Goal: Task Accomplishment & Management: Manage account settings

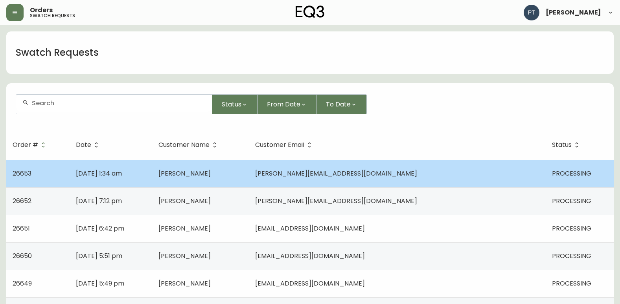
click at [249, 177] on td "[PERSON_NAME]" at bounding box center [200, 174] width 97 height 28
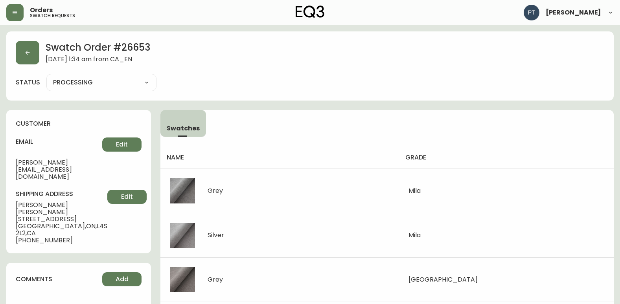
click at [109, 81] on select "PROCESSING SHIPPED CANCELLED" at bounding box center [101, 83] width 110 height 12
click at [46, 77] on select "PROCESSING SHIPPED CANCELLED" at bounding box center [101, 83] width 110 height 12
select select "PROCESSING"
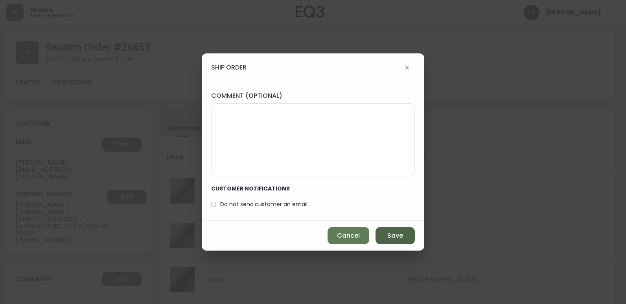
drag, startPoint x: 378, startPoint y: 223, endPoint x: 382, endPoint y: 232, distance: 9.3
click at [378, 226] on div "Cancel Save" at bounding box center [313, 236] width 223 height 30
click at [382, 233] on button "Save" at bounding box center [395, 235] width 39 height 17
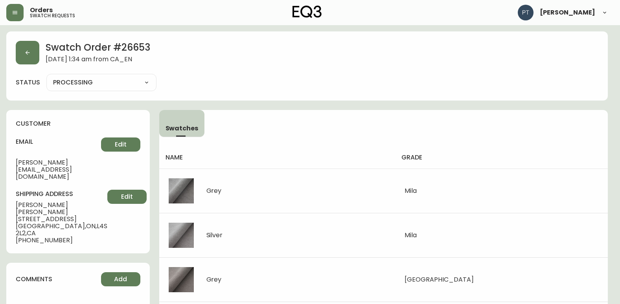
type input "SHIPPED"
select select "SHIPPED"
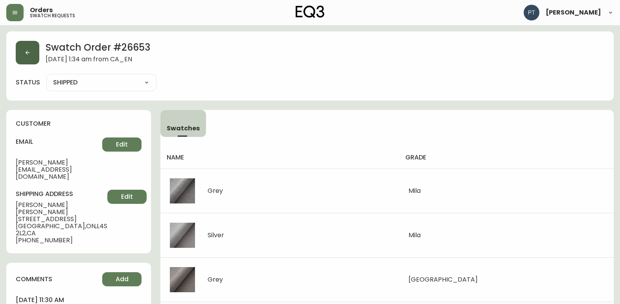
click at [18, 53] on button "button" at bounding box center [28, 53] width 24 height 24
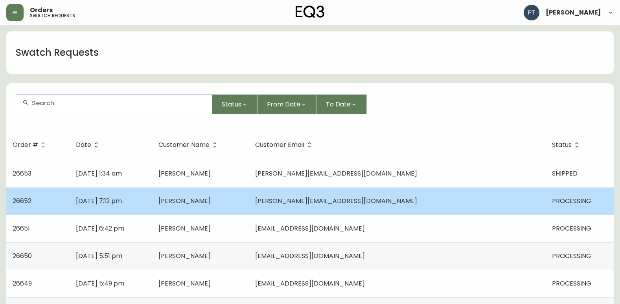
click at [152, 205] on td "[DATE] 7:12 pm" at bounding box center [111, 202] width 82 height 28
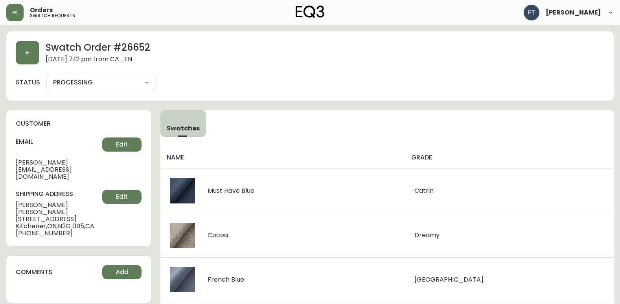
click at [88, 83] on select "PROCESSING SHIPPED CANCELLED" at bounding box center [101, 83] width 110 height 12
click at [46, 77] on select "PROCESSING SHIPPED CANCELLED" at bounding box center [101, 83] width 110 height 12
select select "PROCESSING"
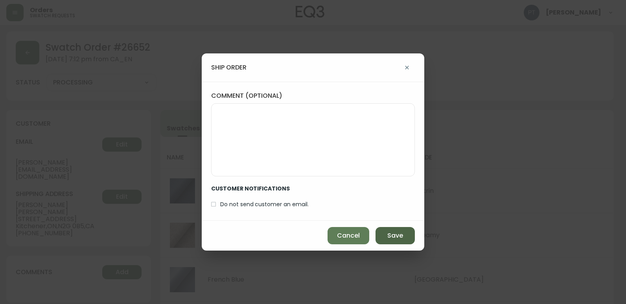
click at [382, 234] on button "Save" at bounding box center [395, 235] width 39 height 17
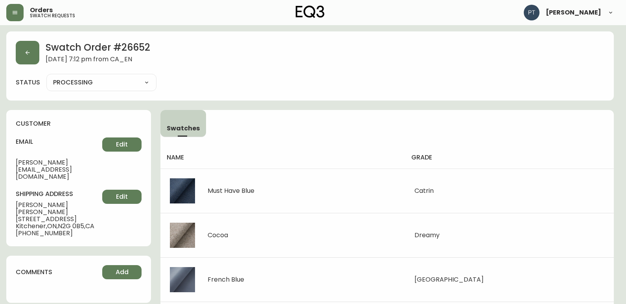
type input "SHIPPED"
select select "SHIPPED"
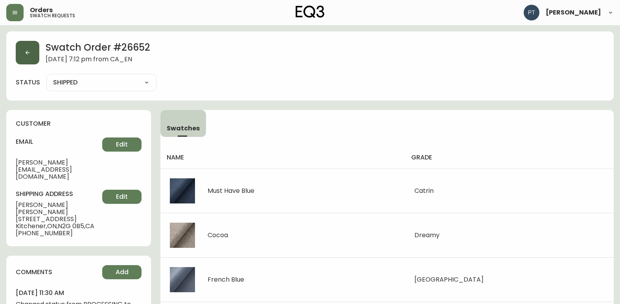
click at [32, 60] on button "button" at bounding box center [28, 53] width 24 height 24
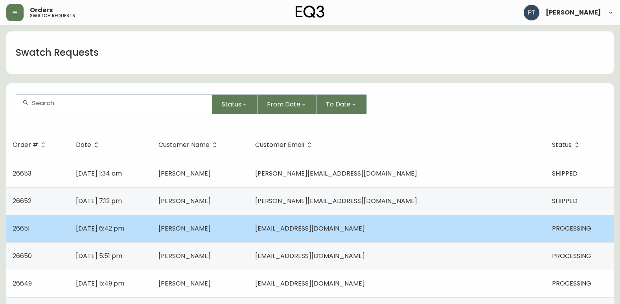
click at [249, 235] on td "[PERSON_NAME]" at bounding box center [200, 229] width 97 height 28
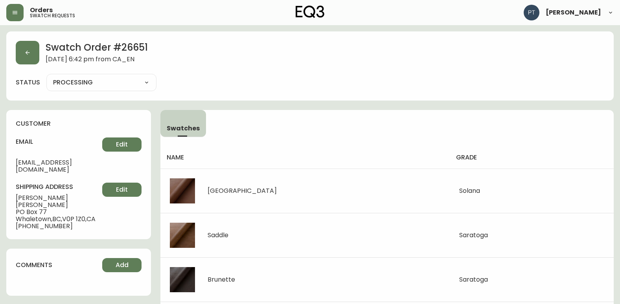
drag, startPoint x: 123, startPoint y: 83, endPoint x: 123, endPoint y: 90, distance: 6.7
click at [123, 83] on select "PROCESSING SHIPPED CANCELLED" at bounding box center [101, 83] width 110 height 12
click at [46, 77] on select "PROCESSING SHIPPED CANCELLED" at bounding box center [101, 83] width 110 height 12
select select "PROCESSING"
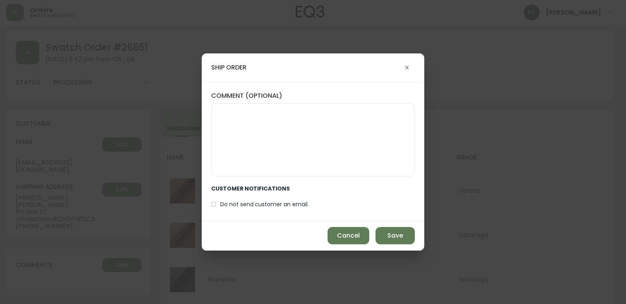
drag, startPoint x: 388, startPoint y: 236, endPoint x: 277, endPoint y: 203, distance: 116.1
click at [383, 236] on button "Save" at bounding box center [395, 235] width 39 height 17
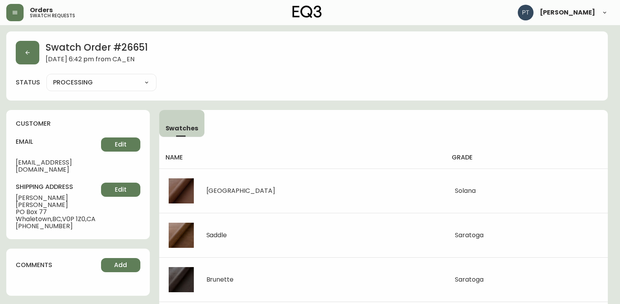
type input "SHIPPED"
select select "SHIPPED"
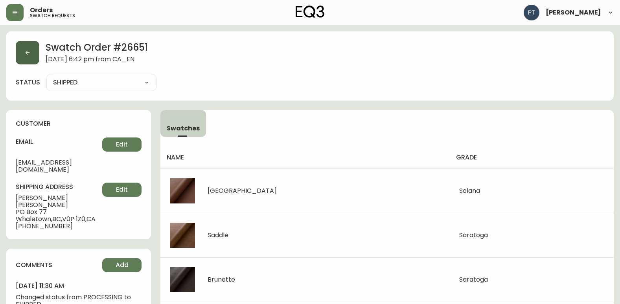
click at [26, 55] on icon "button" at bounding box center [27, 53] width 6 height 6
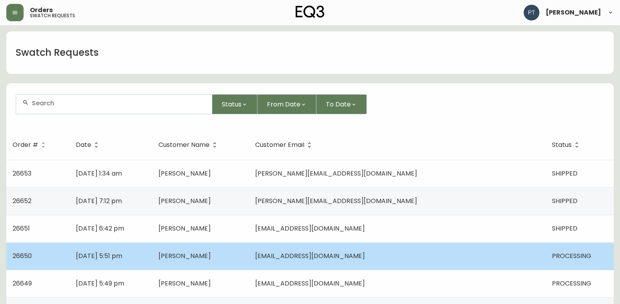
click at [249, 256] on td "[PERSON_NAME]" at bounding box center [200, 257] width 97 height 28
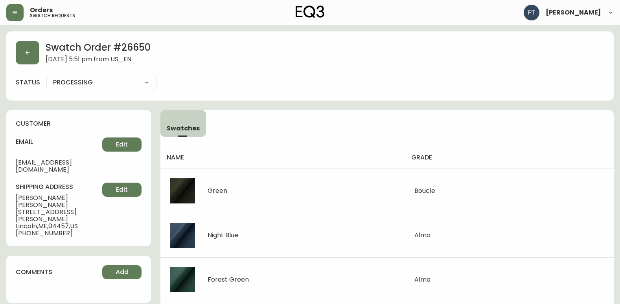
click at [117, 86] on select "PROCESSING SHIPPED CANCELLED" at bounding box center [101, 83] width 110 height 12
click at [46, 77] on select "PROCESSING SHIPPED CANCELLED" at bounding box center [101, 83] width 110 height 12
select select "PROCESSING"
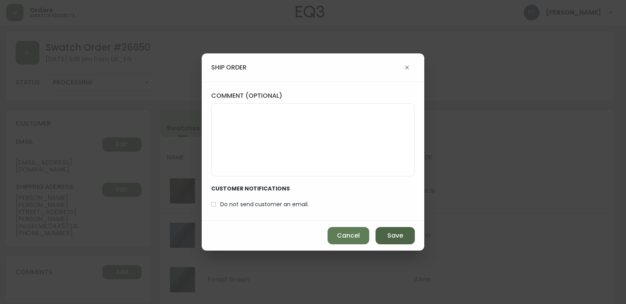
click at [390, 236] on span "Save" at bounding box center [395, 236] width 16 height 9
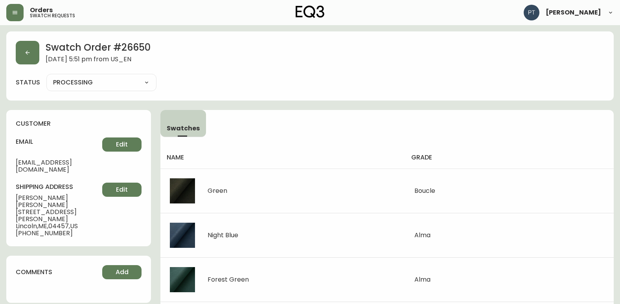
type input "SHIPPED"
select select "SHIPPED"
drag, startPoint x: 31, startPoint y: 42, endPoint x: 35, endPoint y: 47, distance: 5.3
click at [32, 43] on div "Swatch Order # 26650 [DATE] 5:51 pm from US_EN status SHIPPED SHIPPED CANCELLED" at bounding box center [310, 65] width 608 height 69
click at [35, 57] on button "button" at bounding box center [28, 53] width 24 height 24
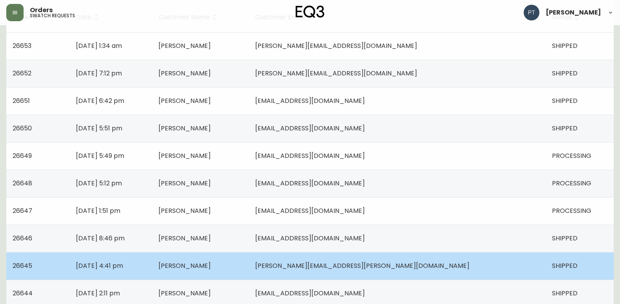
scroll to position [157, 0]
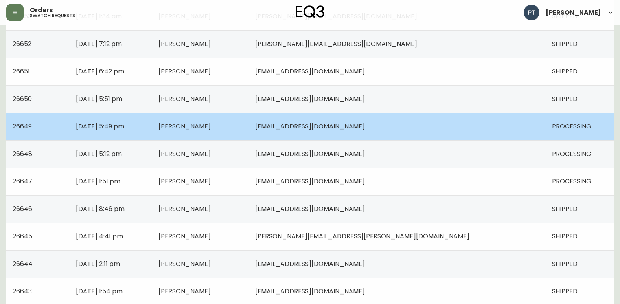
drag, startPoint x: 288, startPoint y: 128, endPoint x: 251, endPoint y: 125, distance: 37.8
click at [249, 127] on td "[PERSON_NAME]" at bounding box center [200, 127] width 97 height 28
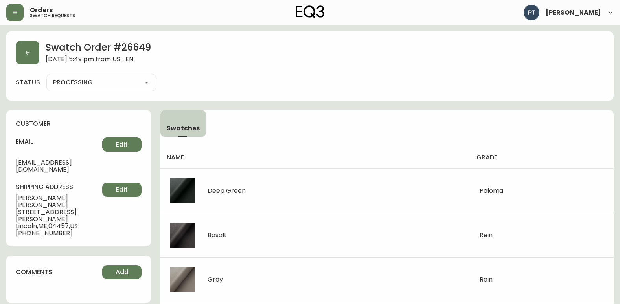
click at [110, 79] on select "PROCESSING SHIPPED CANCELLED" at bounding box center [101, 83] width 110 height 12
click at [46, 77] on select "PROCESSING SHIPPED CANCELLED" at bounding box center [101, 83] width 110 height 12
select select "PROCESSING"
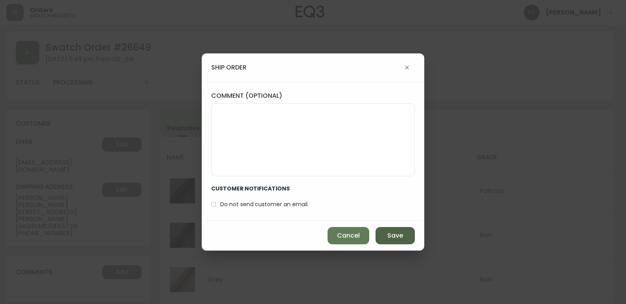
click at [400, 230] on button "Save" at bounding box center [395, 235] width 39 height 17
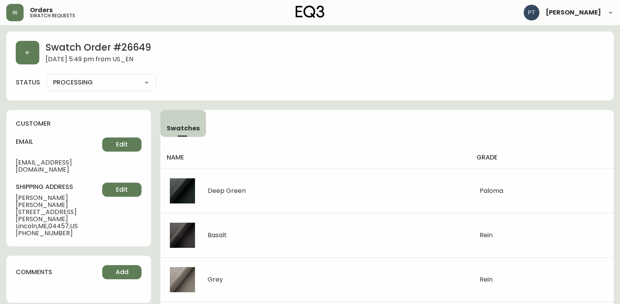
type input "SHIPPED"
select select "SHIPPED"
click at [41, 53] on div "Swatch Order # 26649 [DATE] 5:49 pm from US_EN" at bounding box center [310, 53] width 589 height 24
click at [33, 54] on button "button" at bounding box center [28, 53] width 24 height 24
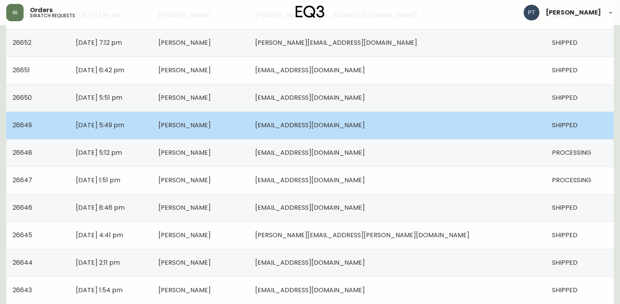
scroll to position [197, 0]
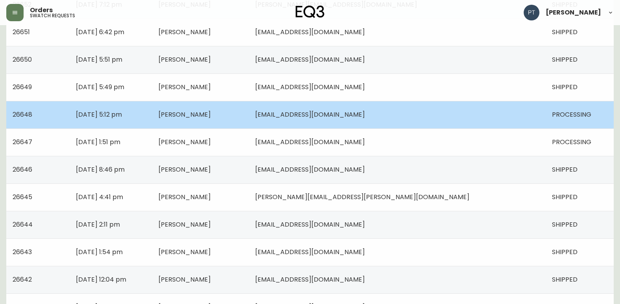
drag, startPoint x: 291, startPoint y: 112, endPoint x: 274, endPoint y: 118, distance: 17.8
click at [249, 112] on td "[PERSON_NAME]" at bounding box center [200, 115] width 97 height 28
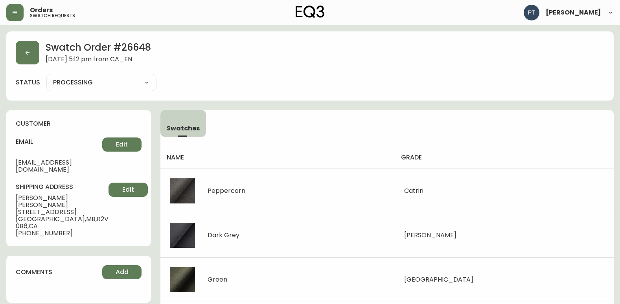
drag, startPoint x: 101, startPoint y: 80, endPoint x: 103, endPoint y: 88, distance: 8.6
click at [101, 80] on select "PROCESSING SHIPPED CANCELLED" at bounding box center [101, 83] width 110 height 12
click at [46, 77] on select "PROCESSING SHIPPED CANCELLED" at bounding box center [101, 83] width 110 height 12
select select "PROCESSING"
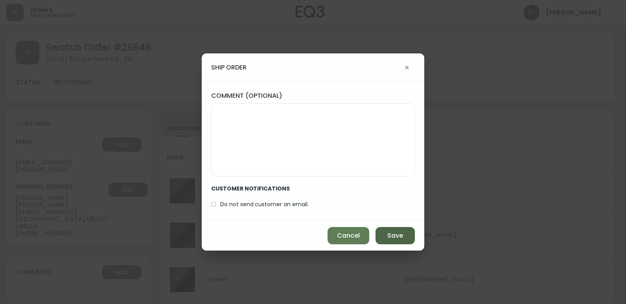
click at [399, 230] on button "Save" at bounding box center [395, 235] width 39 height 17
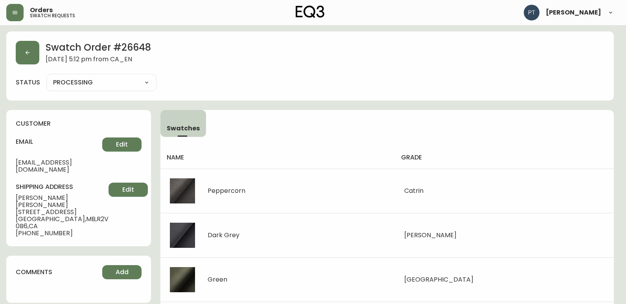
type input "SHIPPED"
select select "SHIPPED"
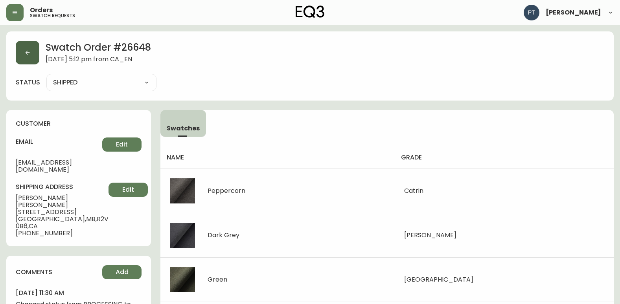
drag, startPoint x: 28, startPoint y: 47, endPoint x: 25, endPoint y: 54, distance: 8.1
click at [25, 54] on button "button" at bounding box center [28, 53] width 24 height 24
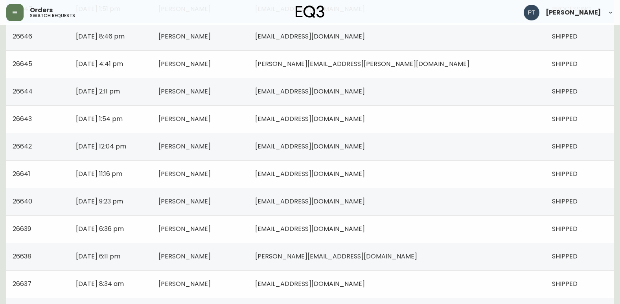
scroll to position [236, 0]
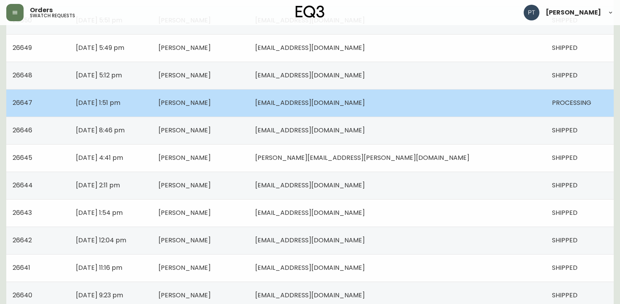
drag, startPoint x: 454, startPoint y: 111, endPoint x: 424, endPoint y: 109, distance: 29.6
click at [454, 111] on td "[EMAIL_ADDRESS][DOMAIN_NAME]" at bounding box center [397, 103] width 297 height 28
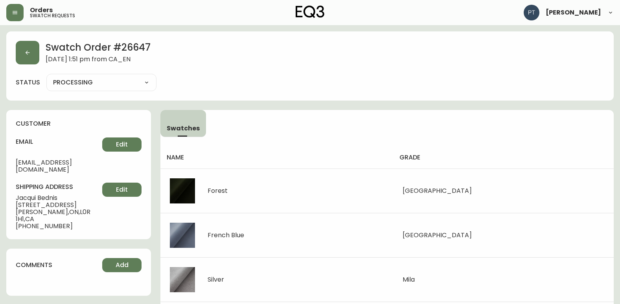
click at [105, 88] on select "PROCESSING SHIPPED CANCELLED" at bounding box center [101, 83] width 110 height 12
click at [46, 77] on select "PROCESSING SHIPPED CANCELLED" at bounding box center [101, 83] width 110 height 12
select select "PROCESSING"
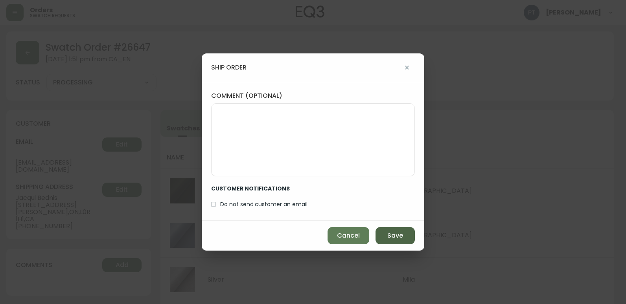
click at [387, 232] on button "Save" at bounding box center [395, 235] width 39 height 17
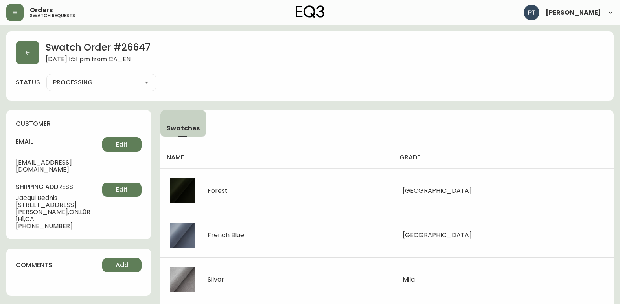
type input "SHIPPED"
select select "SHIPPED"
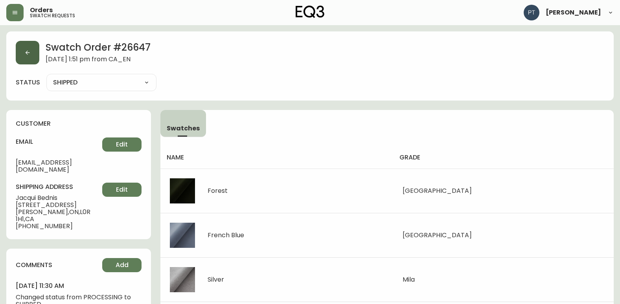
click at [24, 59] on button "button" at bounding box center [28, 53] width 24 height 24
